Goal: Task Accomplishment & Management: Manage account settings

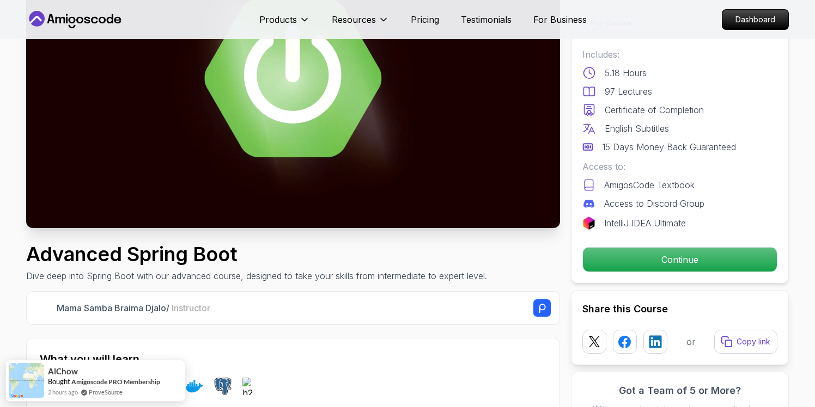
scroll to position [145, 0]
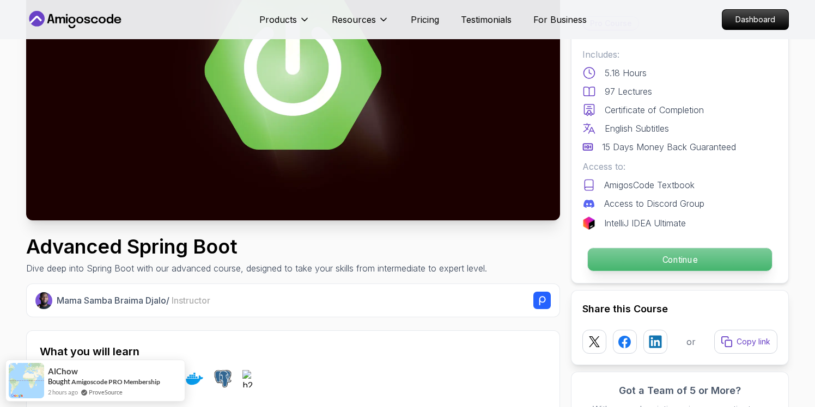
click at [674, 261] on p "Continue" at bounding box center [680, 259] width 184 height 23
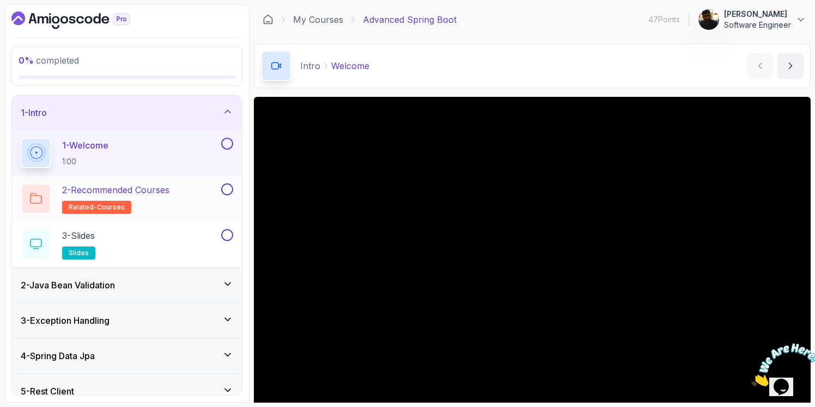
click at [161, 198] on h2 "2 - Recommended Courses related-courses" at bounding box center [115, 199] width 107 height 31
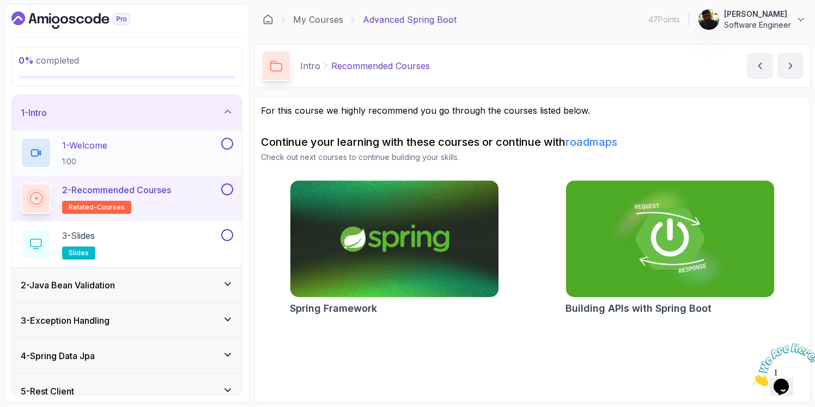
click at [160, 154] on div "1 - Welcome 1:00" at bounding box center [120, 153] width 198 height 31
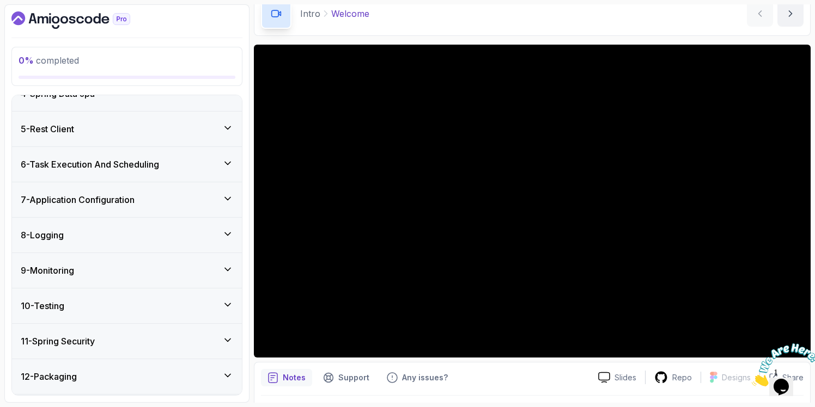
scroll to position [296, 0]
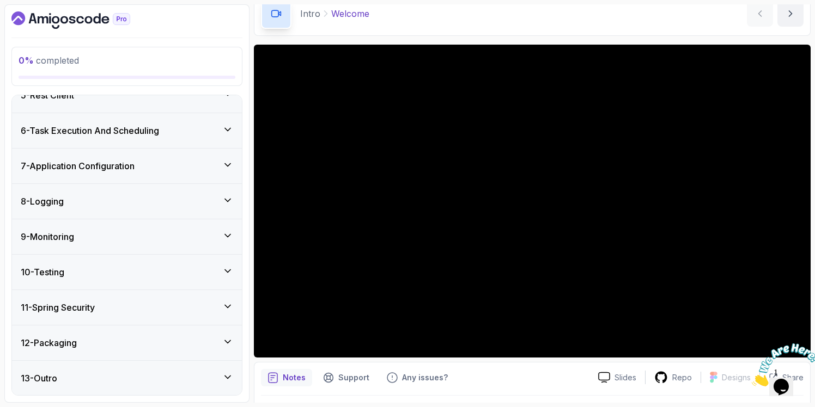
click at [202, 386] on div "13 - Outro" at bounding box center [127, 378] width 230 height 35
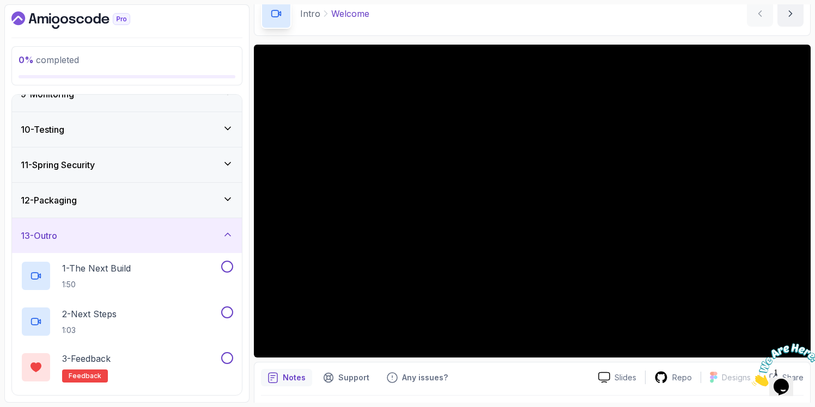
scroll to position [342, 0]
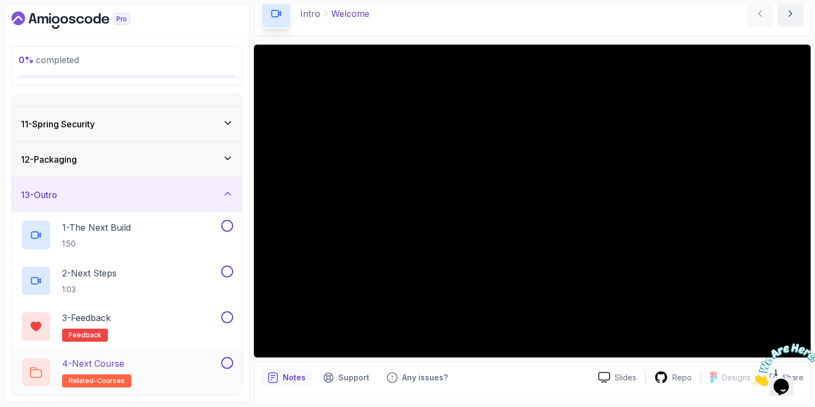
click at [185, 376] on div "4 - Next Course related-courses" at bounding box center [120, 372] width 198 height 31
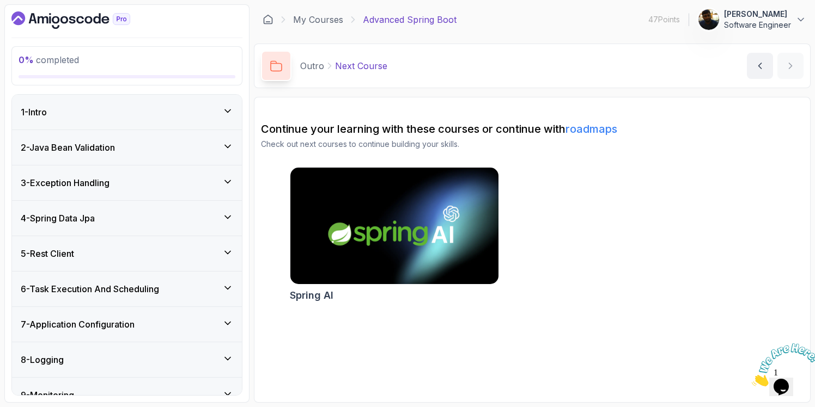
click at [207, 114] on div "1 - Intro" at bounding box center [127, 112] width 212 height 13
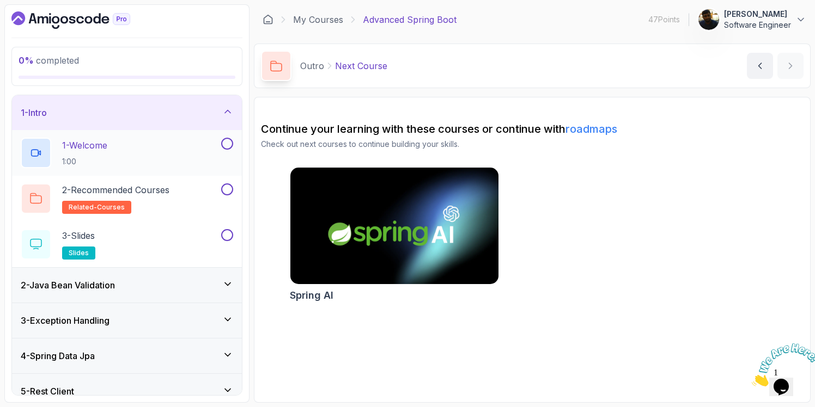
click at [160, 158] on div "1 - Welcome 1:00" at bounding box center [120, 153] width 198 height 31
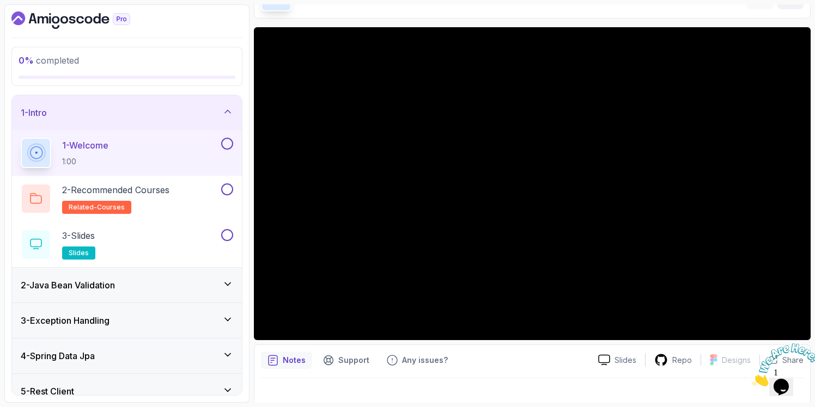
scroll to position [83, 0]
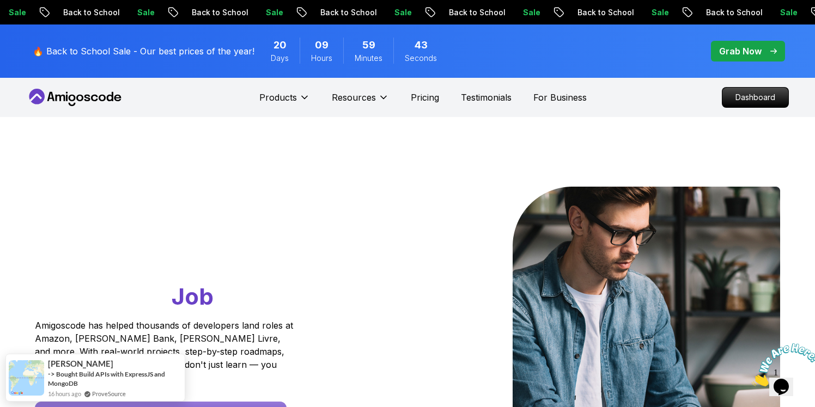
click at [746, 53] on p "Grab Now" at bounding box center [740, 51] width 42 height 13
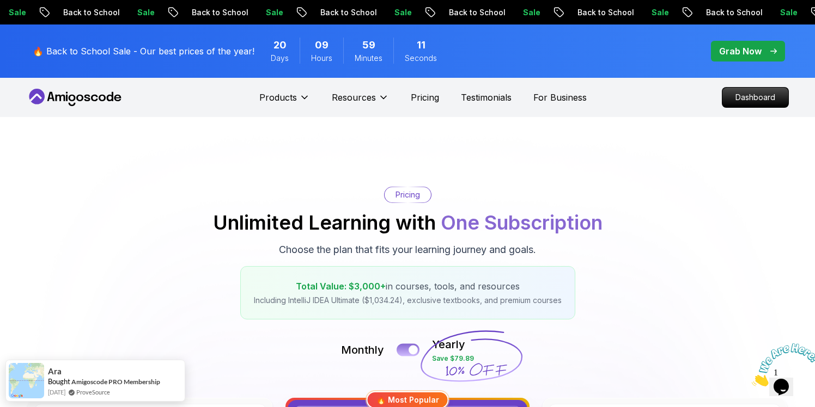
click at [409, 353] on button at bounding box center [408, 350] width 23 height 13
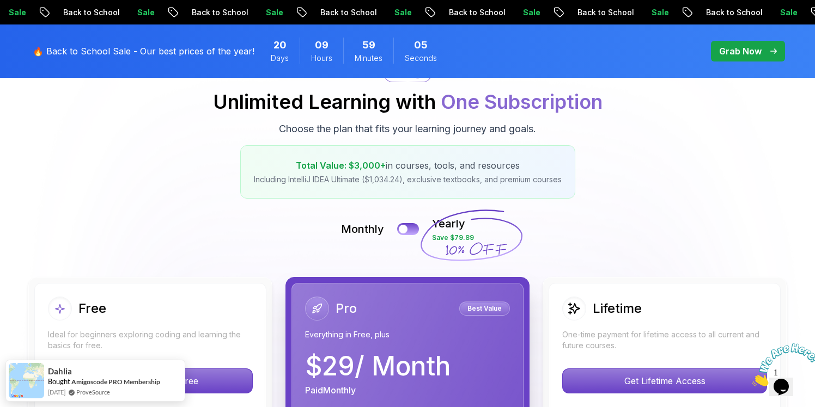
scroll to position [113, 0]
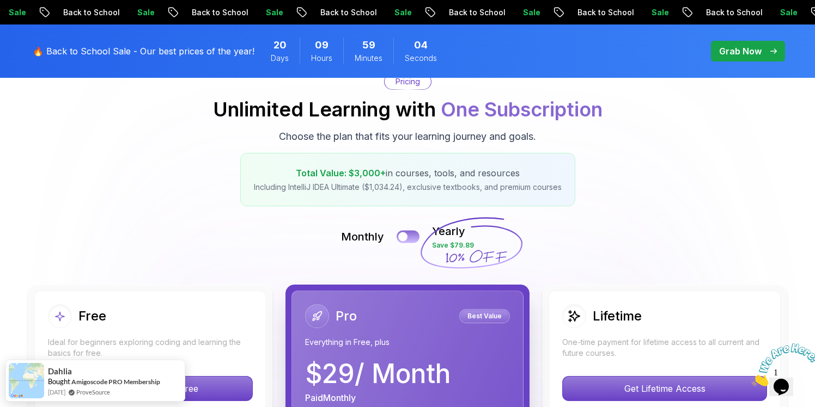
click at [413, 236] on button at bounding box center [408, 236] width 23 height 13
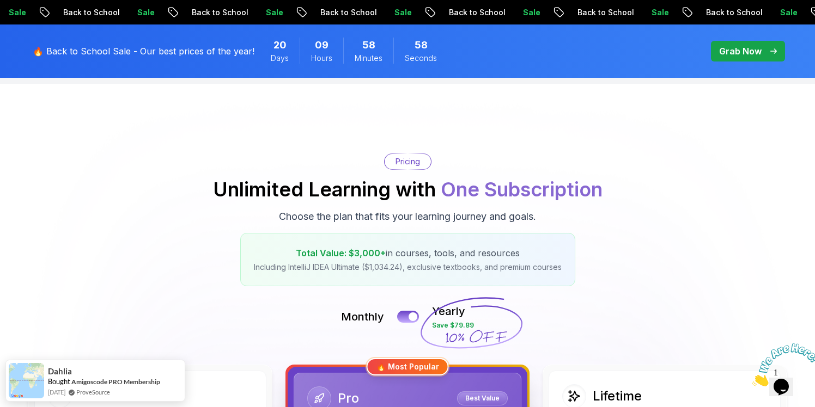
scroll to position [0, 0]
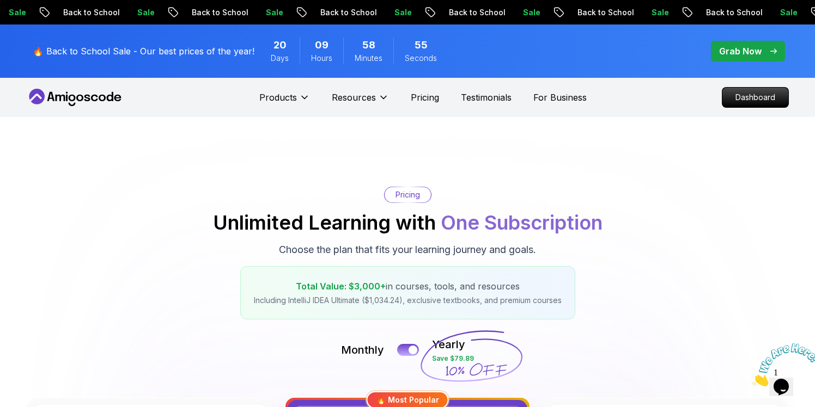
click at [470, 221] on span "One Subscription" at bounding box center [522, 223] width 162 height 24
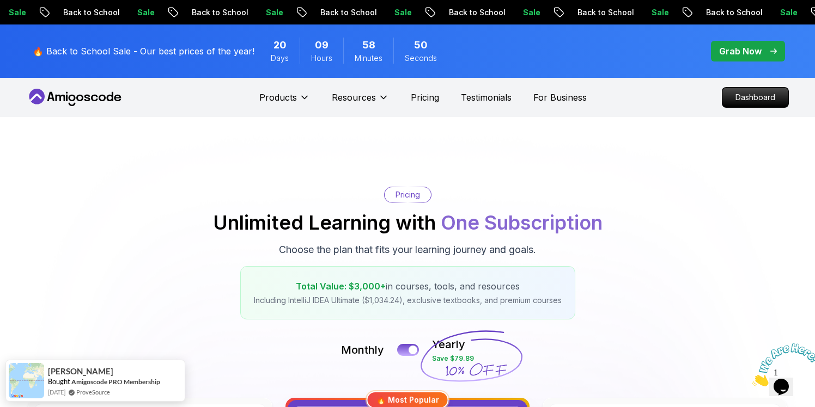
click at [96, 108] on nav "Products Resources Pricing Testimonials For Business Dashboard" at bounding box center [407, 97] width 763 height 39
click at [96, 102] on icon at bounding box center [75, 97] width 98 height 17
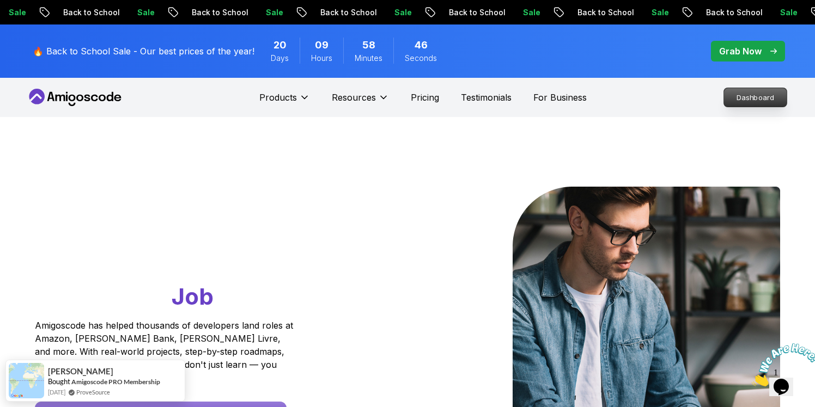
click at [748, 95] on p "Dashboard" at bounding box center [755, 97] width 63 height 19
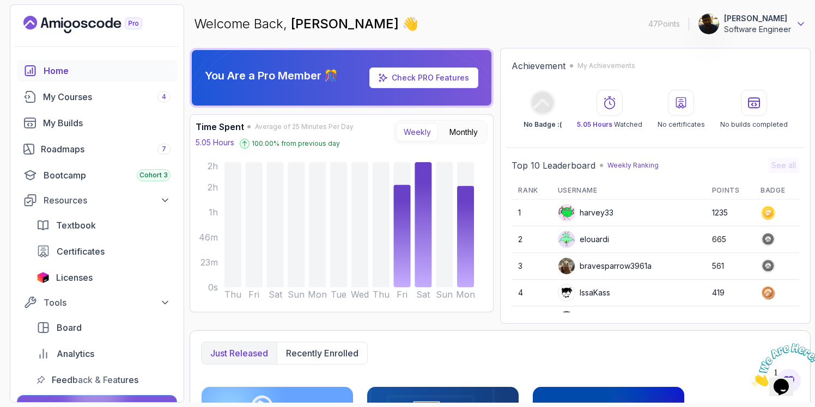
click at [795, 28] on icon at bounding box center [800, 24] width 11 height 11
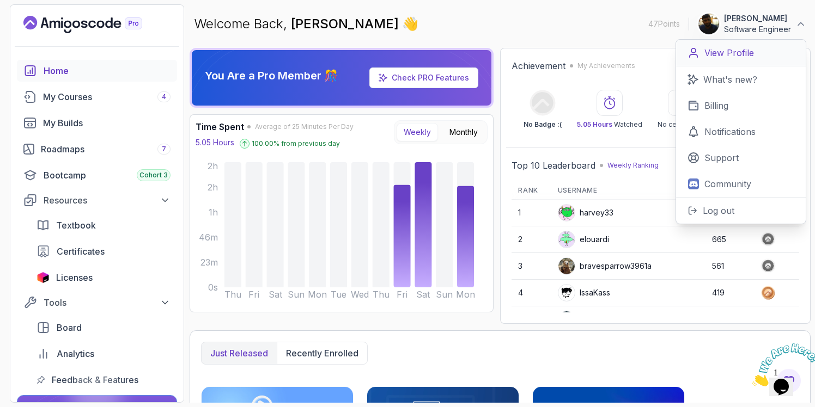
click at [718, 57] on p "View Profile" at bounding box center [729, 52] width 50 height 13
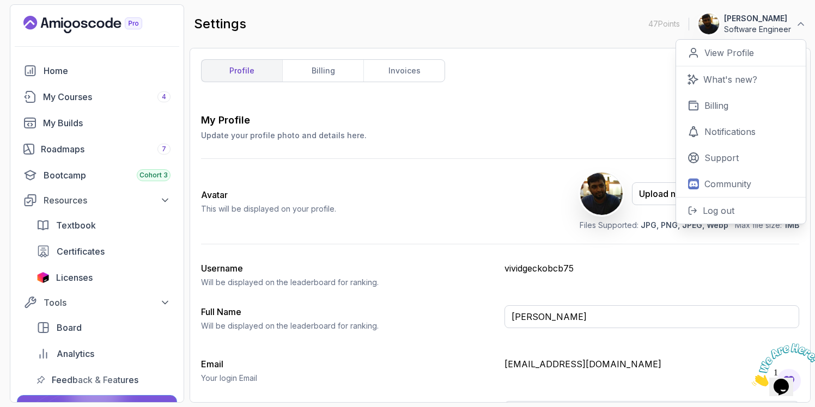
click at [478, 129] on div "My Profile Update your profile photo and details here. Save" at bounding box center [500, 127] width 598 height 28
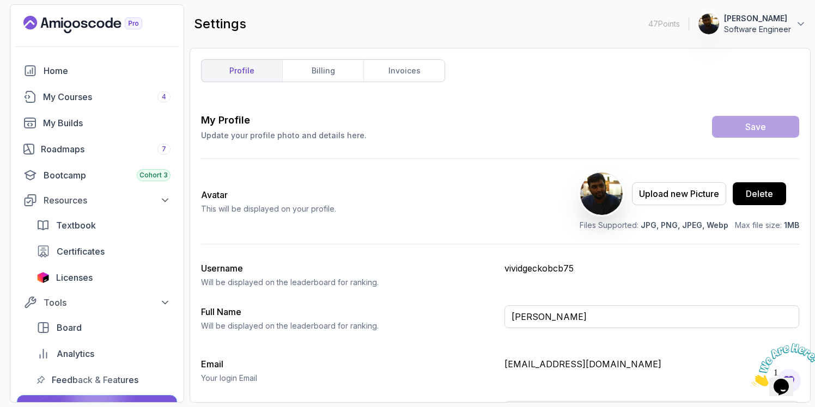
click at [527, 271] on p "vividgeckobcb75" at bounding box center [651, 268] width 295 height 13
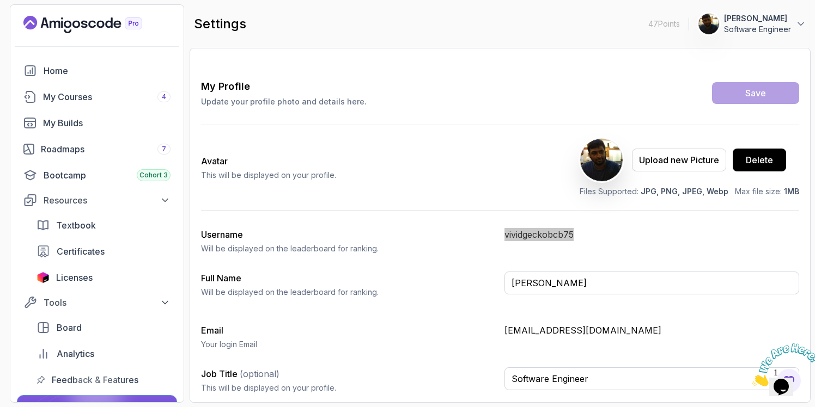
click at [752, 379] on icon "Close" at bounding box center [752, 383] width 0 height 9
click at [517, 282] on input "[PERSON_NAME]" at bounding box center [651, 283] width 295 height 23
click at [805, 24] on icon at bounding box center [800, 24] width 11 height 11
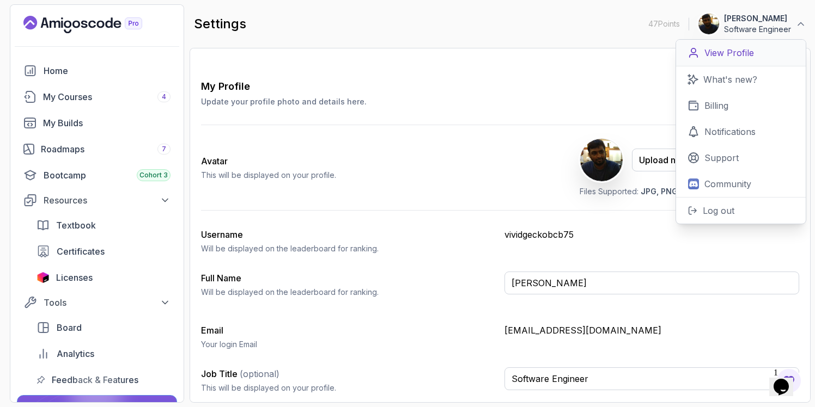
click at [739, 50] on p "View Profile" at bounding box center [729, 52] width 50 height 13
click at [439, 253] on p "Will be displayed on the leaderboard for ranking." at bounding box center [348, 248] width 295 height 11
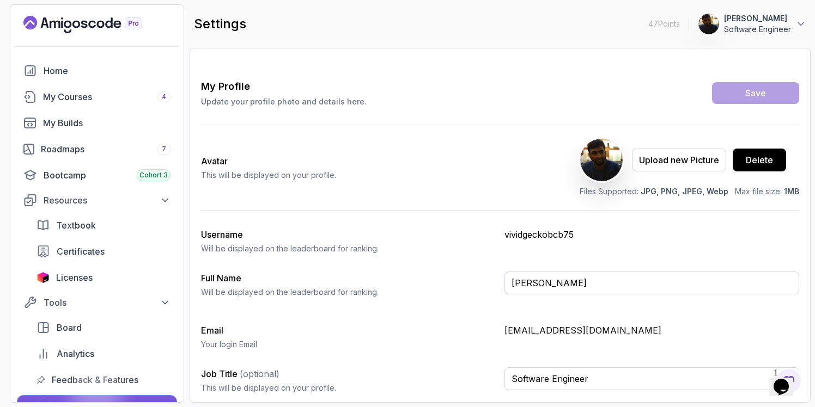
click at [552, 227] on div "My Profile Update your profile photo and details here. Save Avatar This will be…" at bounding box center [500, 241] width 598 height 324
click at [558, 290] on input "[PERSON_NAME]" at bounding box center [651, 283] width 295 height 23
click at [551, 349] on div "Email Your login Email [EMAIL_ADDRESS][DOMAIN_NAME]" at bounding box center [500, 337] width 598 height 26
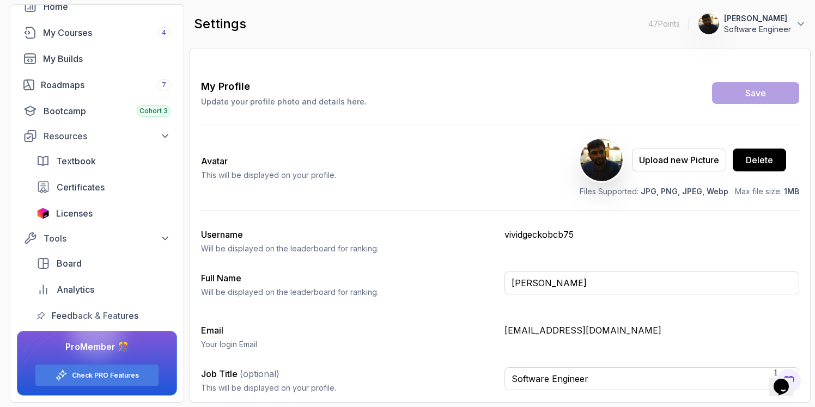
scroll to position [0, 0]
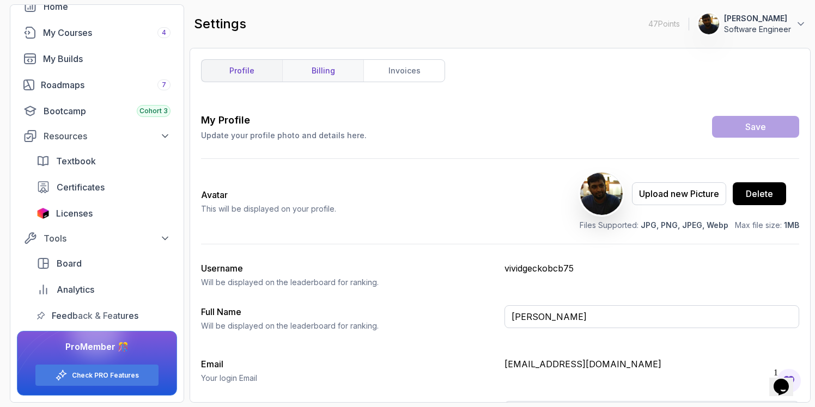
click at [312, 77] on link "billing" at bounding box center [322, 71] width 81 height 22
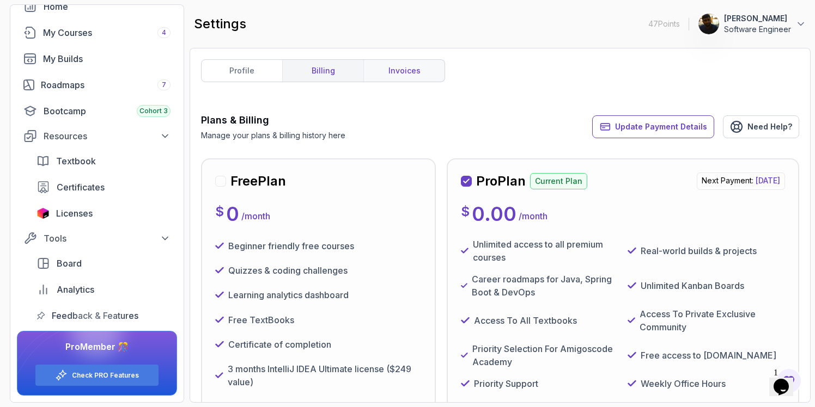
click at [409, 68] on link "invoices" at bounding box center [403, 71] width 81 height 22
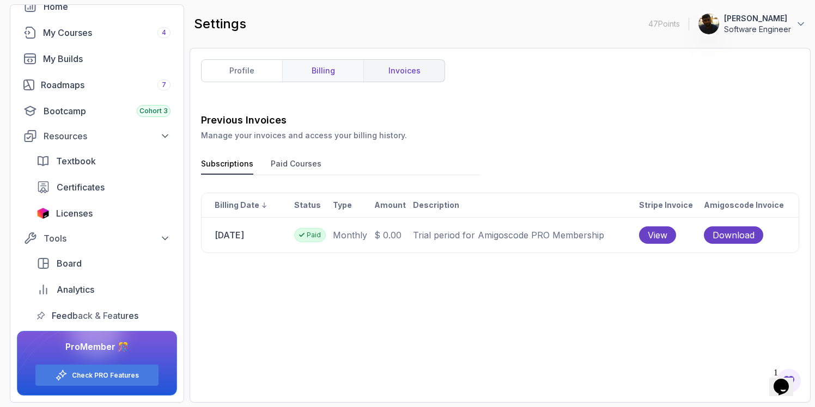
click at [325, 75] on link "billing" at bounding box center [322, 71] width 81 height 22
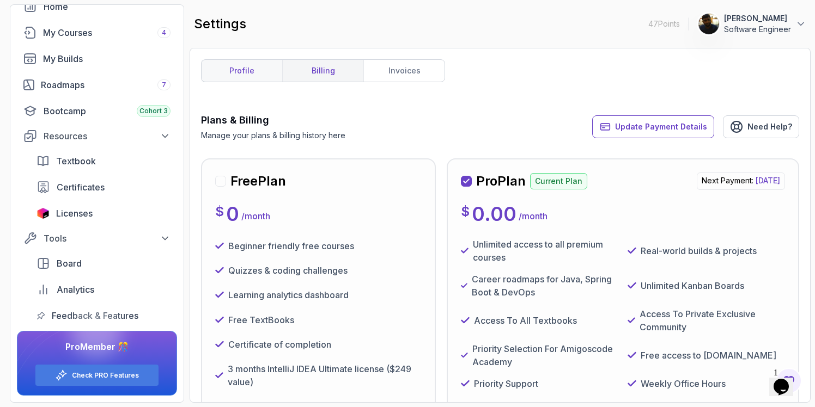
click at [246, 74] on link "profile" at bounding box center [242, 71] width 81 height 22
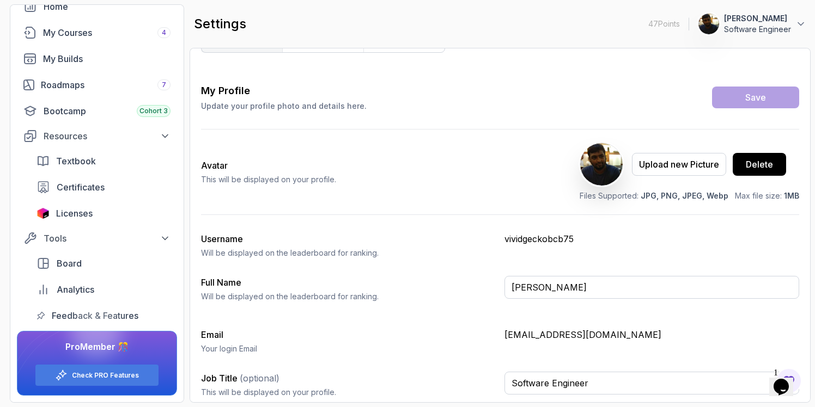
scroll to position [34, 0]
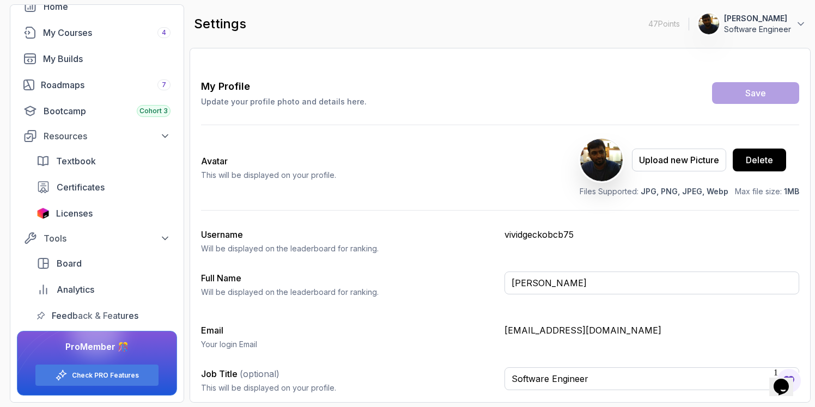
click at [545, 236] on p "vividgeckobcb75" at bounding box center [651, 234] width 295 height 13
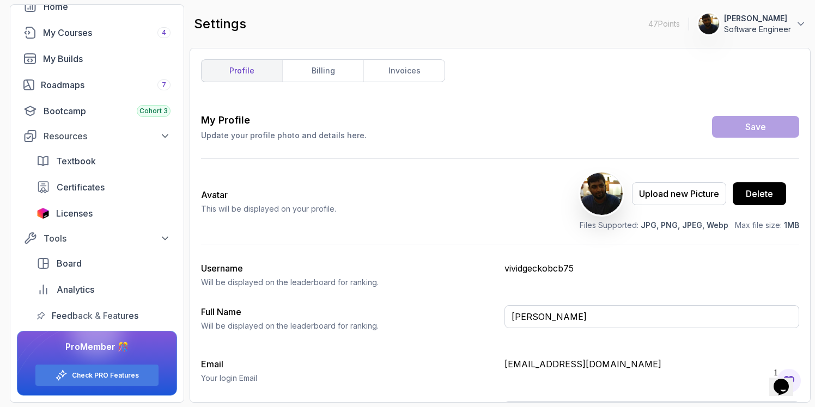
click at [242, 128] on div "My Profile Update your profile photo and details here." at bounding box center [284, 127] width 166 height 28
